Goal: Transaction & Acquisition: Book appointment/travel/reservation

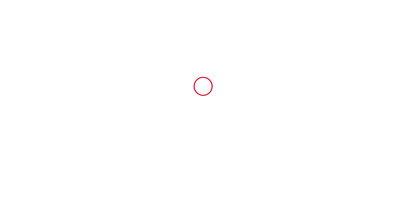
type input "6620154"
type input "Le Dognin"
type input "[STREET_ADDRESS]"
type input "62100"
type input "[GEOGRAPHIC_DATA]"
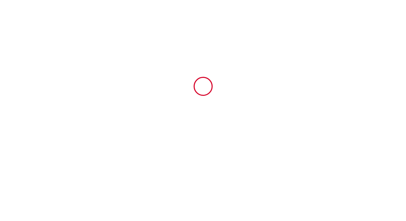
type input "[GEOGRAPHIC_DATA]"
type input "[DATE]"
type input "1"
type input "0"
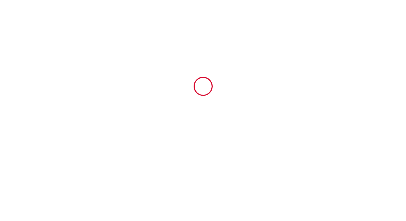
type input "300"
type input "4603.2"
type input "[PERSON_NAME]"
type input "Brasselet"
type input "[STREET_ADDRESS]"
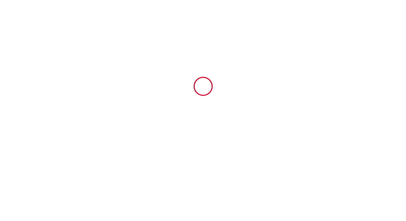
type input "62730"
type input "MARCK"
type input "[GEOGRAPHIC_DATA]"
type input "[EMAIL_ADDRESS][DOMAIN_NAME]"
type input "[PERSON_NAME]"
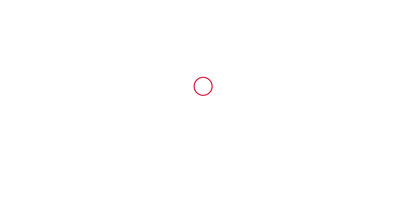
type input "[PERSON_NAME]"
type input "[STREET_ADDRESS][PERSON_NAME]"
type input "62100"
type input "[GEOGRAPHIC_DATA]"
type input "[PERSON_NAME][EMAIL_ADDRESS][DOMAIN_NAME]"
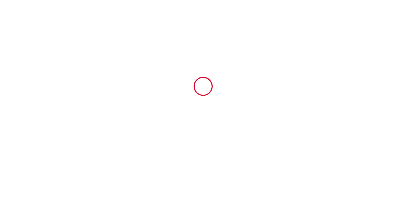
type input "[PHONE_NUMBER]"
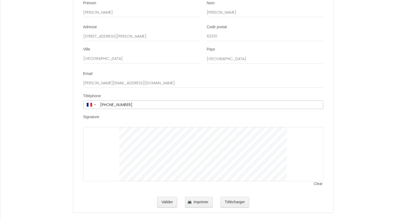
scroll to position [1229, 0]
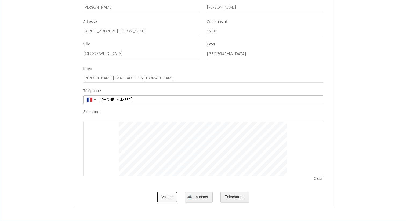
click at [168, 198] on button "Valider" at bounding box center [167, 197] width 20 height 11
click at [170, 198] on button "Valider" at bounding box center [167, 197] width 20 height 11
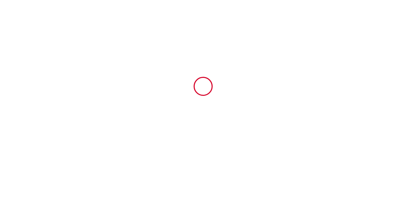
type input "6620154"
type input "Le Dognin"
type input "[STREET_ADDRESS]"
type input "62100"
type input "[GEOGRAPHIC_DATA]"
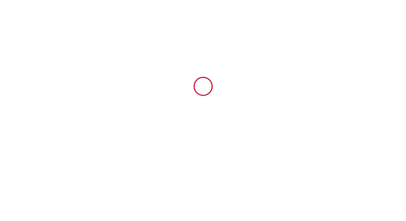
type input "[GEOGRAPHIC_DATA]"
type input "[DATE]"
type input "1"
type input "0"
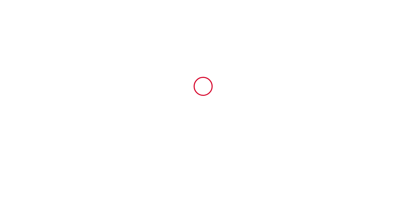
type input "300"
type input "4603.2"
type input "[PERSON_NAME]"
type input "Brasselet"
type input "[STREET_ADDRESS]"
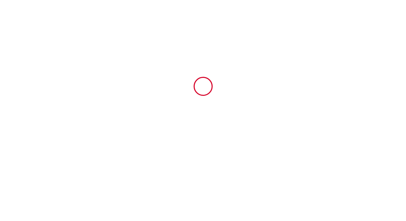
type input "62730"
type input "MARCK"
type input "[GEOGRAPHIC_DATA]"
type input "[EMAIL_ADDRESS][DOMAIN_NAME]"
type input "[PERSON_NAME]"
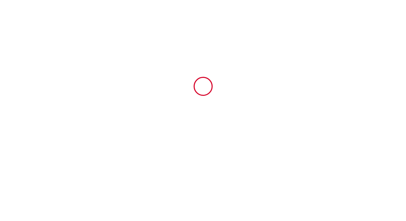
type input "[PERSON_NAME]"
type input "[STREET_ADDRESS][PERSON_NAME]"
type input "62100"
type input "[GEOGRAPHIC_DATA]"
type input "[PERSON_NAME][EMAIL_ADDRESS][DOMAIN_NAME]"
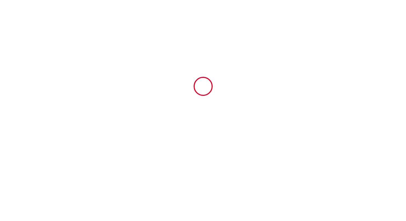
type input "[PHONE_NUMBER]"
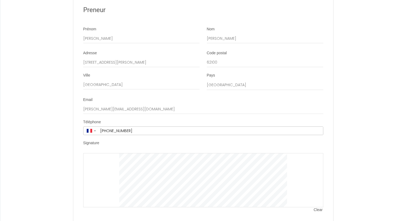
scroll to position [1229, 0]
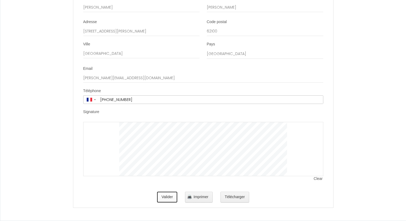
click at [166, 197] on button "Valider" at bounding box center [167, 197] width 20 height 11
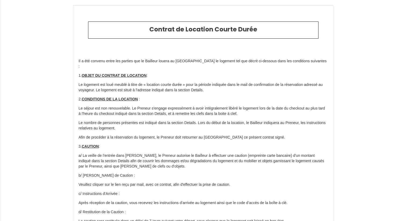
type input "121.2"
type input "40"
type input "4386"
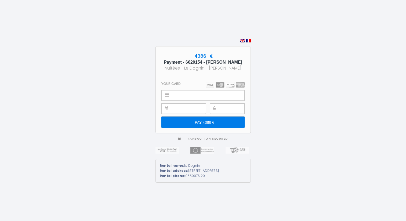
click at [199, 125] on input "PAY 4386 €" at bounding box center [202, 122] width 83 height 11
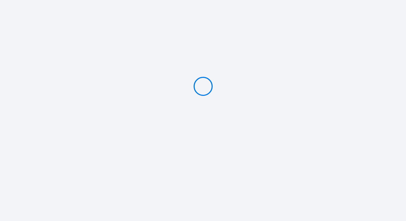
type input "PAY 4386 €"
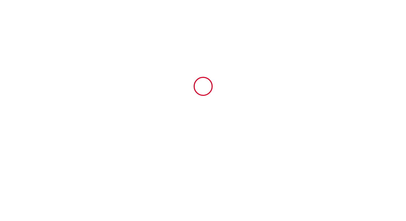
type input "6620154"
type input "Le Dognin"
type input "[STREET_ADDRESS]"
type input "62100"
type input "[GEOGRAPHIC_DATA]"
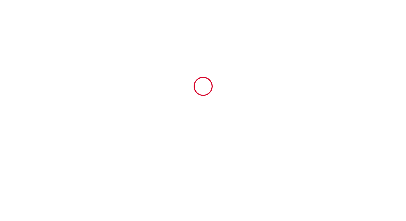
type input "[GEOGRAPHIC_DATA]"
type input "[DATE]"
type input "1"
type input "0"
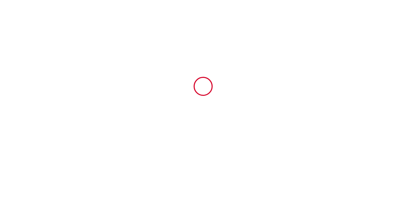
type input "300"
type input "4603.2"
type input "[PERSON_NAME]"
type input "Brasselet"
type input "[STREET_ADDRESS]"
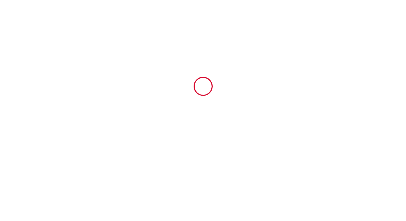
type input "62730"
type input "MARCK"
type input "[GEOGRAPHIC_DATA]"
type input "[EMAIL_ADDRESS][DOMAIN_NAME]"
type input "[PERSON_NAME]"
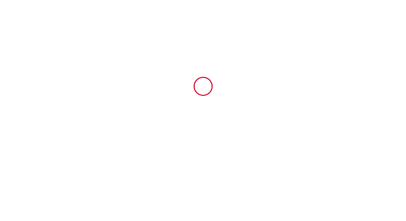
type input "[PERSON_NAME]"
type input "[STREET_ADDRESS][PERSON_NAME]"
type input "62100"
type input "[GEOGRAPHIC_DATA]"
type input "[PERSON_NAME][EMAIL_ADDRESS][DOMAIN_NAME]"
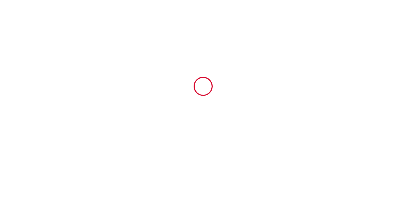
type input "[PHONE_NUMBER]"
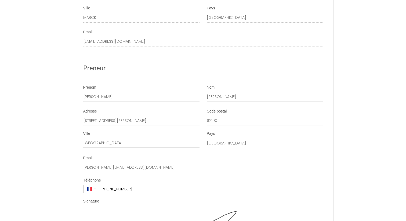
scroll to position [1282, 0]
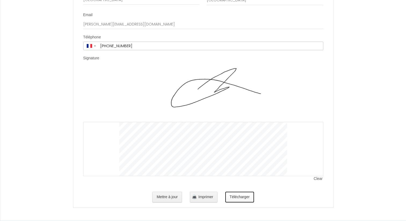
click at [241, 200] on button "Télécharger" at bounding box center [239, 197] width 29 height 11
